Goal: Book appointment/travel/reservation

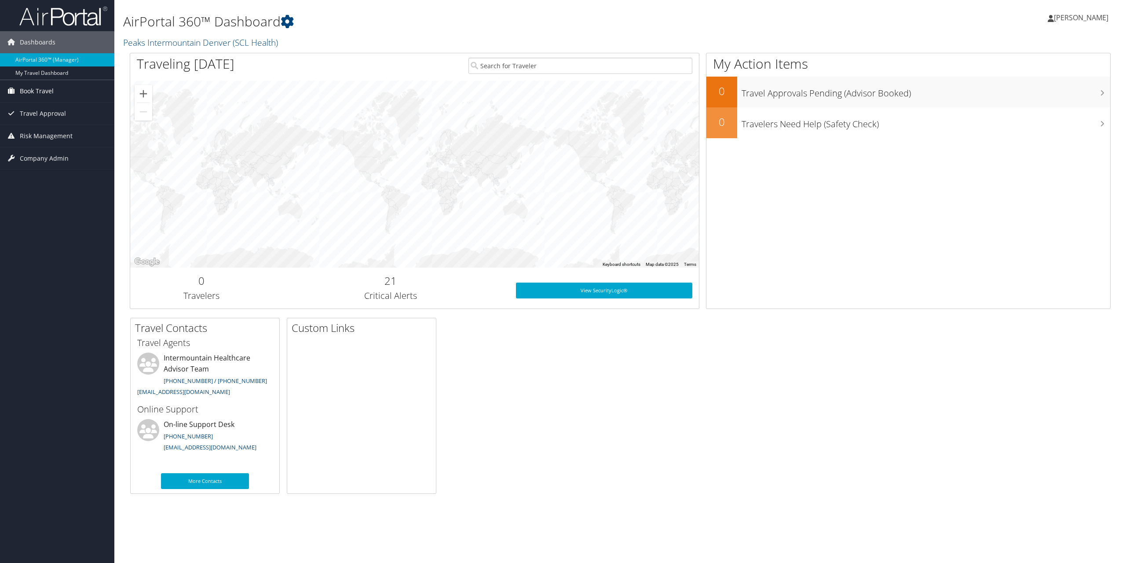
click at [49, 92] on span "Book Travel" at bounding box center [37, 91] width 34 height 22
click at [50, 121] on link "Book/Manage Online Trips" at bounding box center [57, 121] width 114 height 13
